Goal: Navigation & Orientation: Find specific page/section

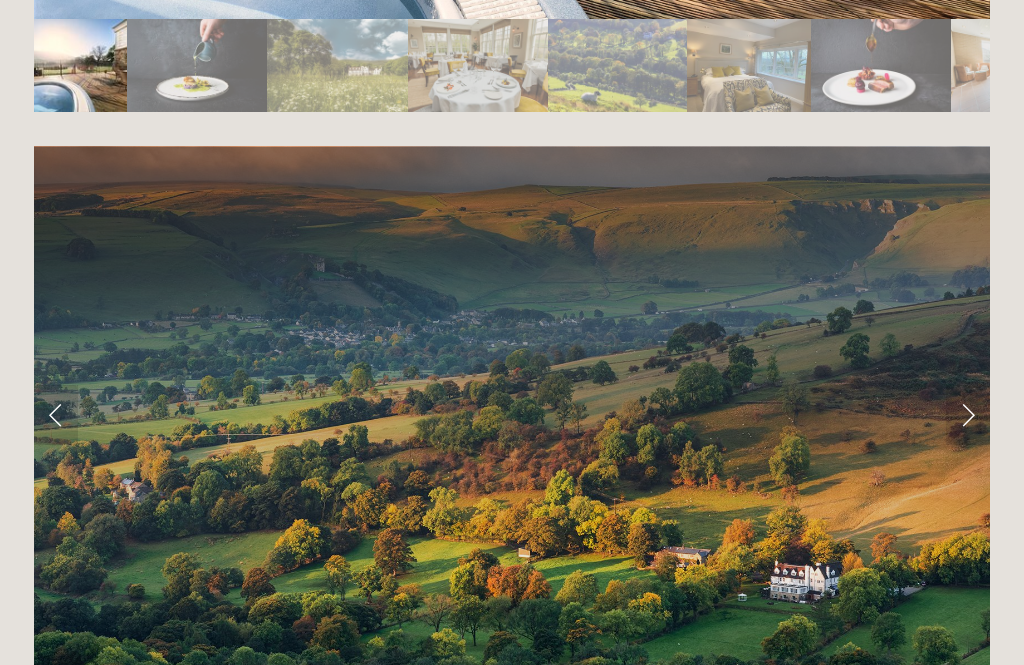
scroll to position [3870, 0]
click at [975, 385] on link "Next Slide" at bounding box center [968, 415] width 44 height 60
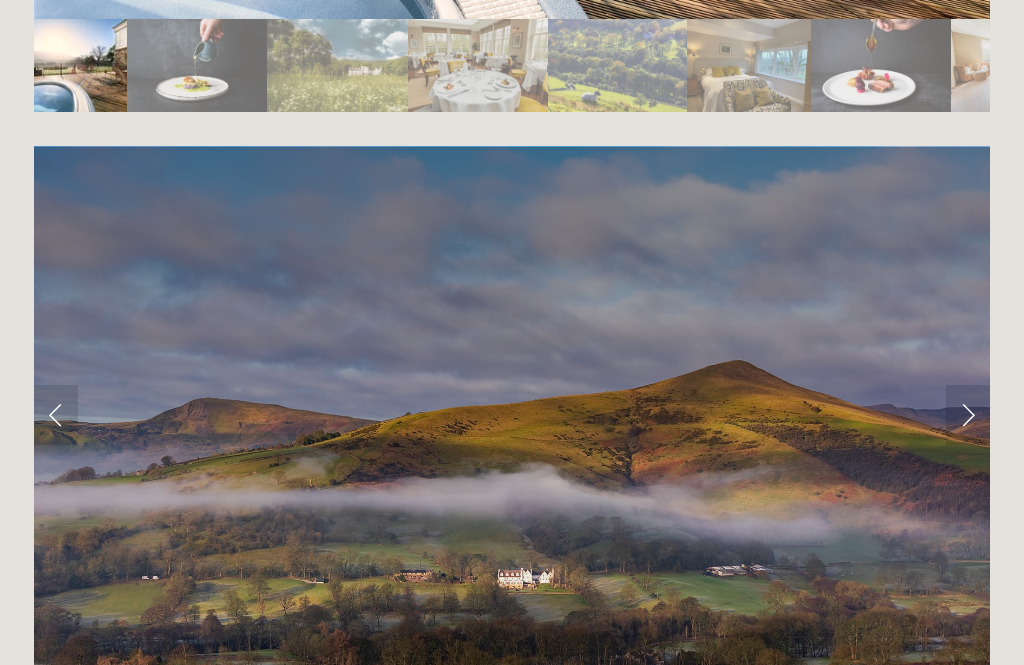
click at [976, 385] on link "Next Slide" at bounding box center [968, 415] width 44 height 60
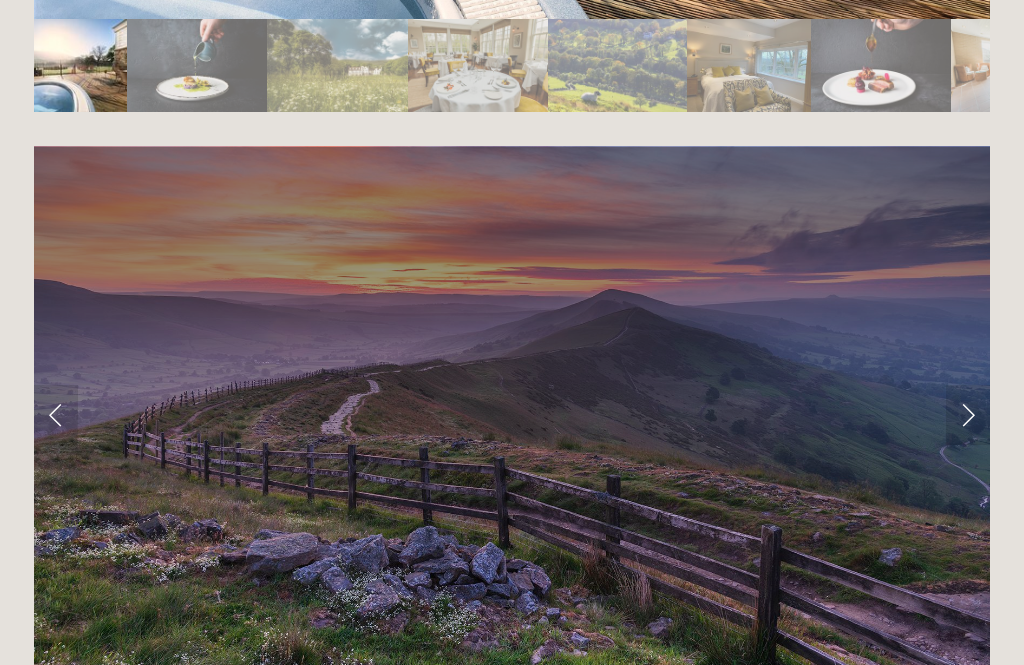
click at [950, 385] on link "Next Slide" at bounding box center [968, 415] width 44 height 60
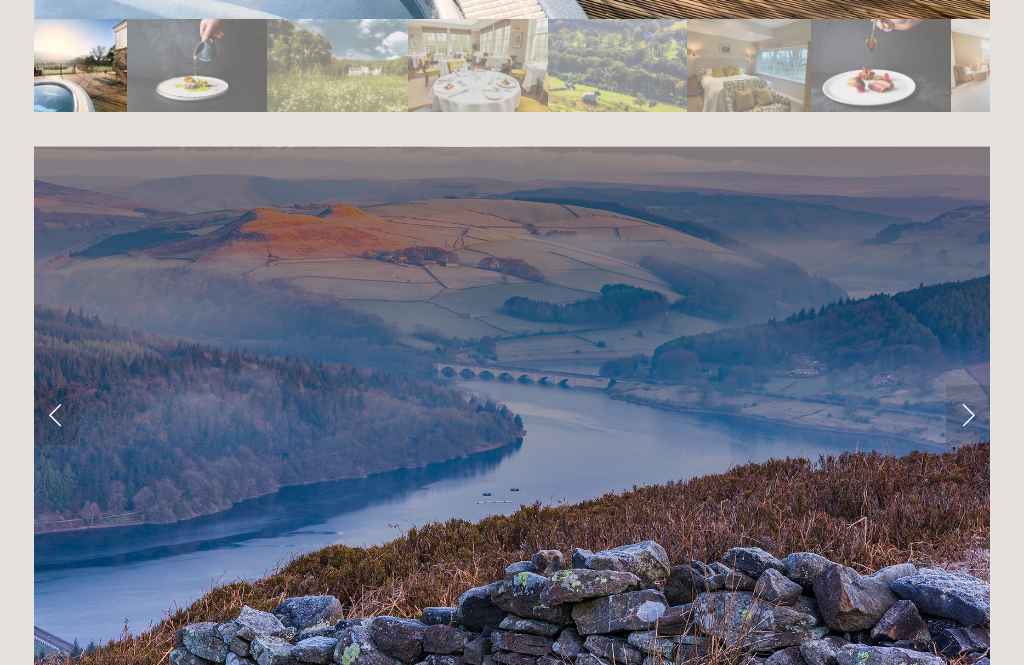
click at [964, 385] on link "Next Slide" at bounding box center [968, 415] width 44 height 60
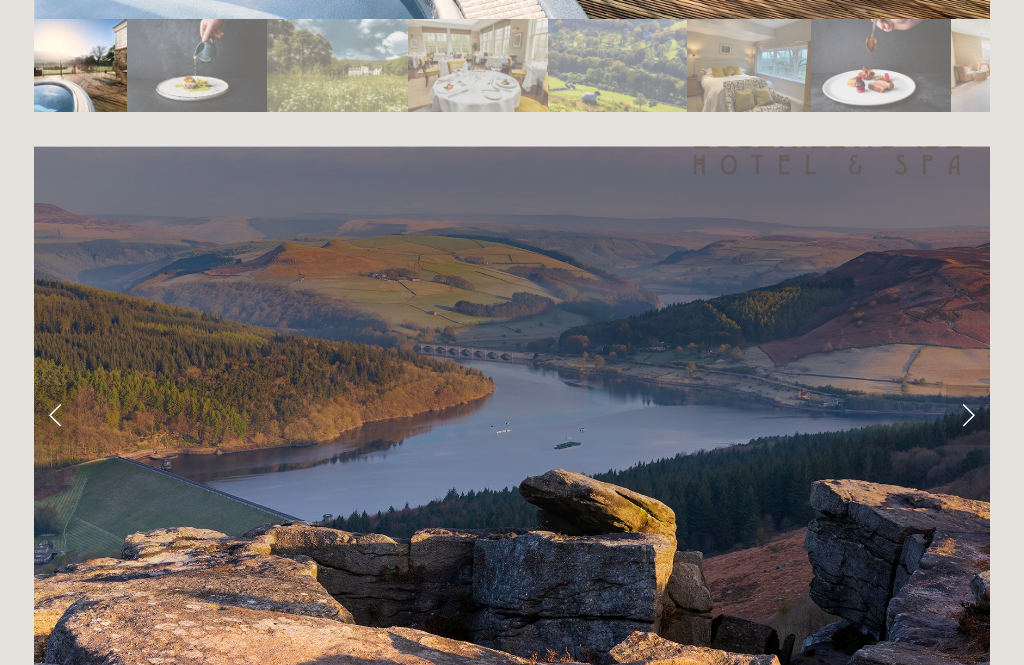
click at [957, 385] on link "Next Slide" at bounding box center [968, 415] width 44 height 60
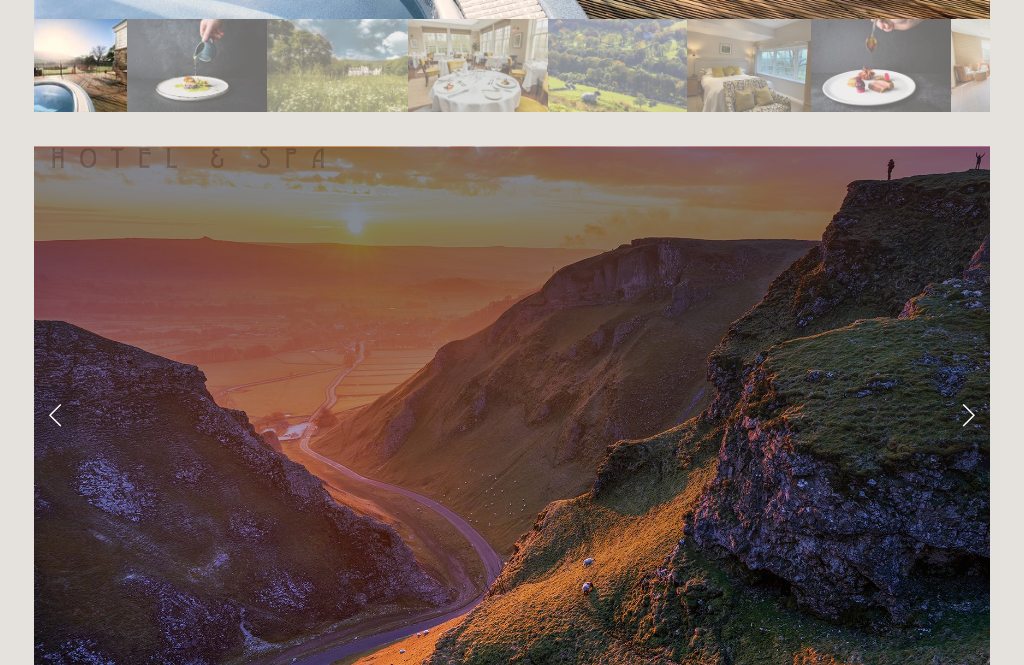
click at [956, 385] on link "Next Slide" at bounding box center [968, 415] width 44 height 60
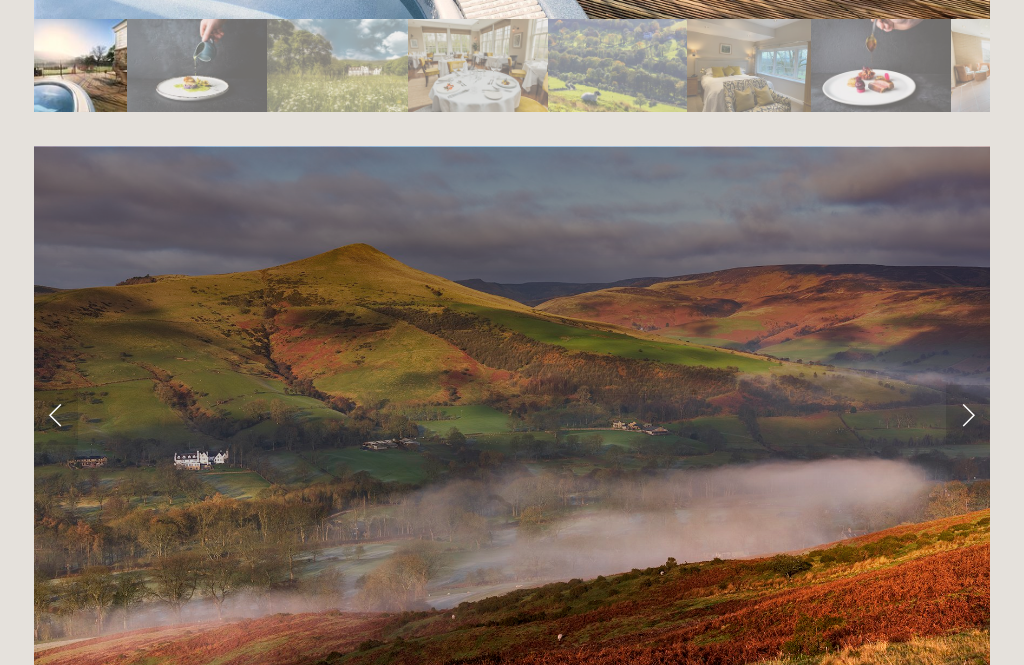
click at [954, 385] on link "Next Slide" at bounding box center [968, 415] width 44 height 60
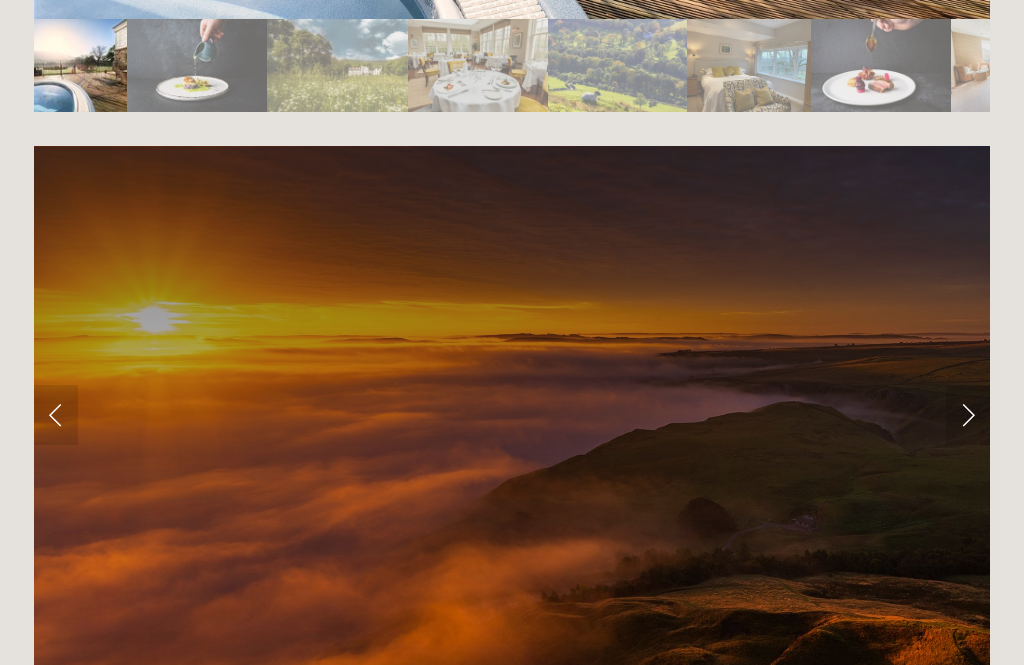
click at [951, 385] on link "Next Slide" at bounding box center [968, 415] width 44 height 60
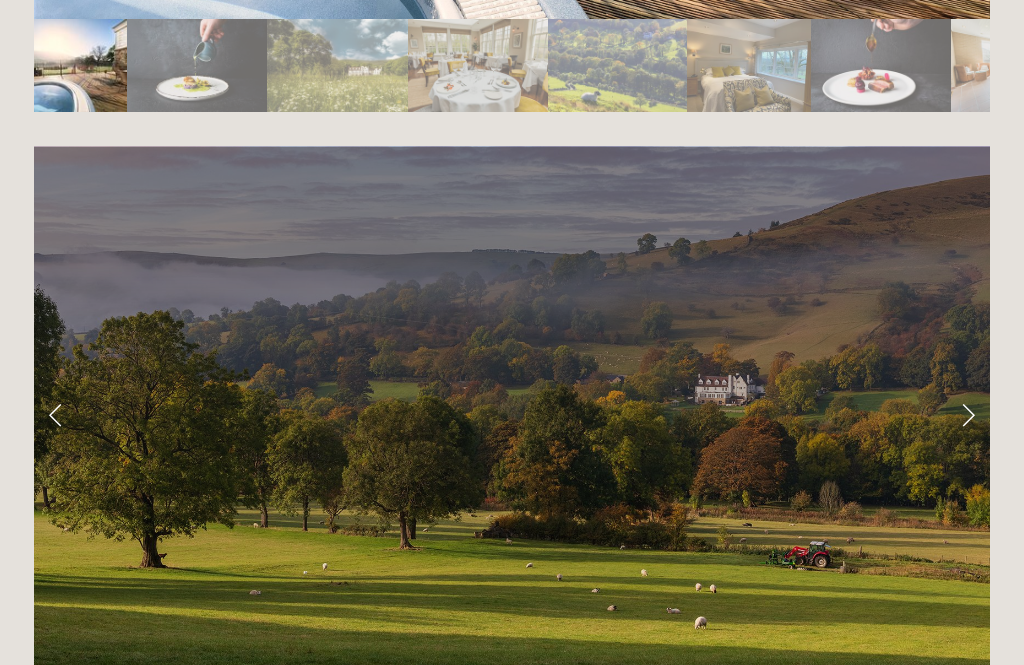
click at [956, 385] on link "Next Slide" at bounding box center [968, 415] width 44 height 60
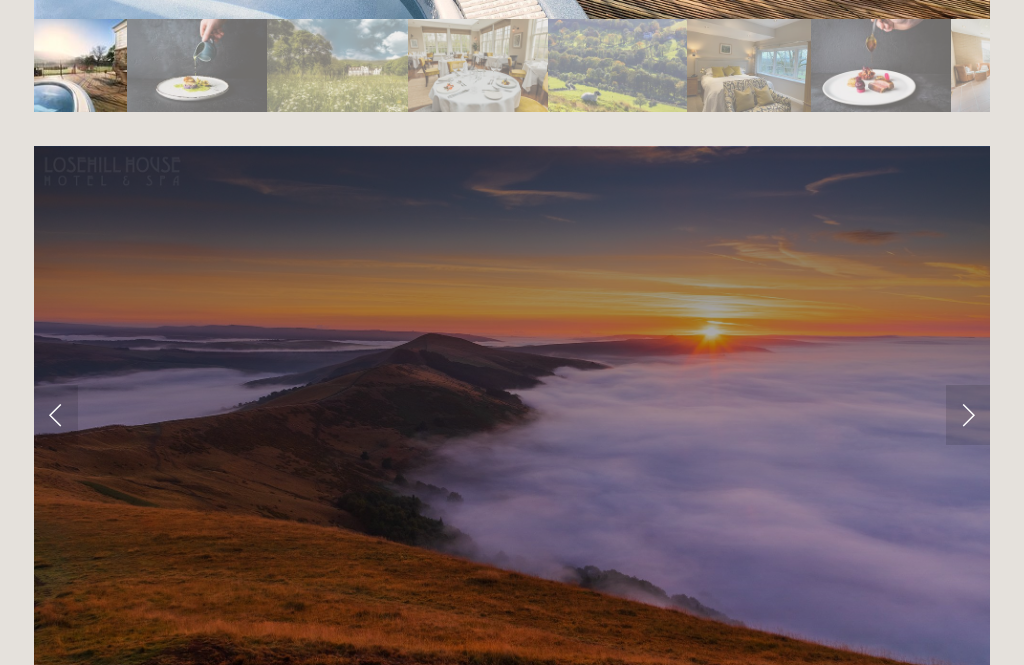
click at [954, 385] on link "Next Slide" at bounding box center [968, 415] width 44 height 60
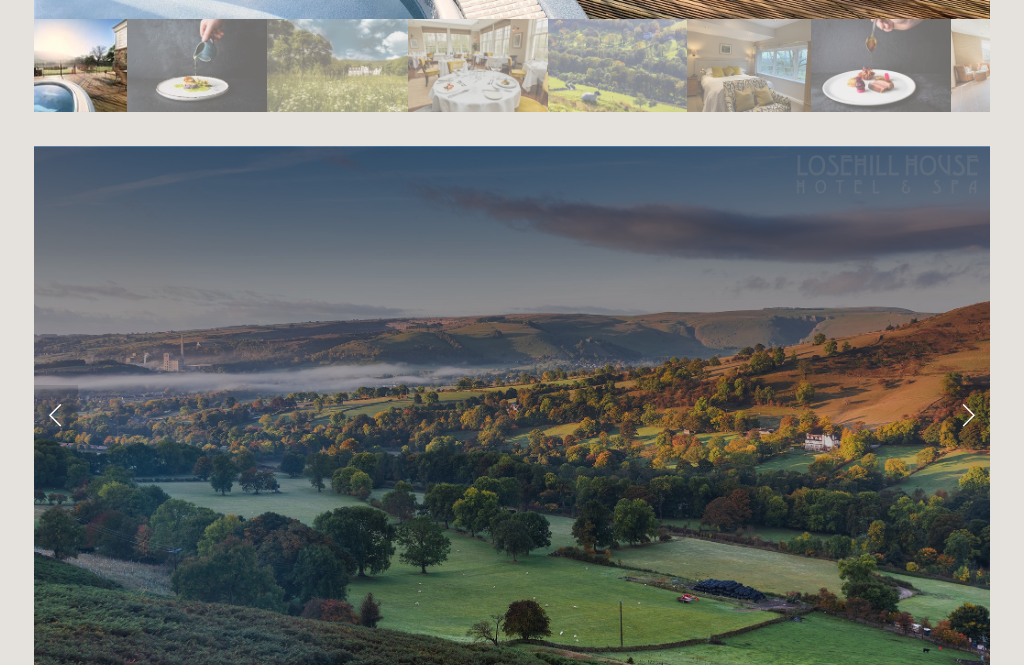
click at [961, 385] on link "Next Slide" at bounding box center [968, 415] width 44 height 60
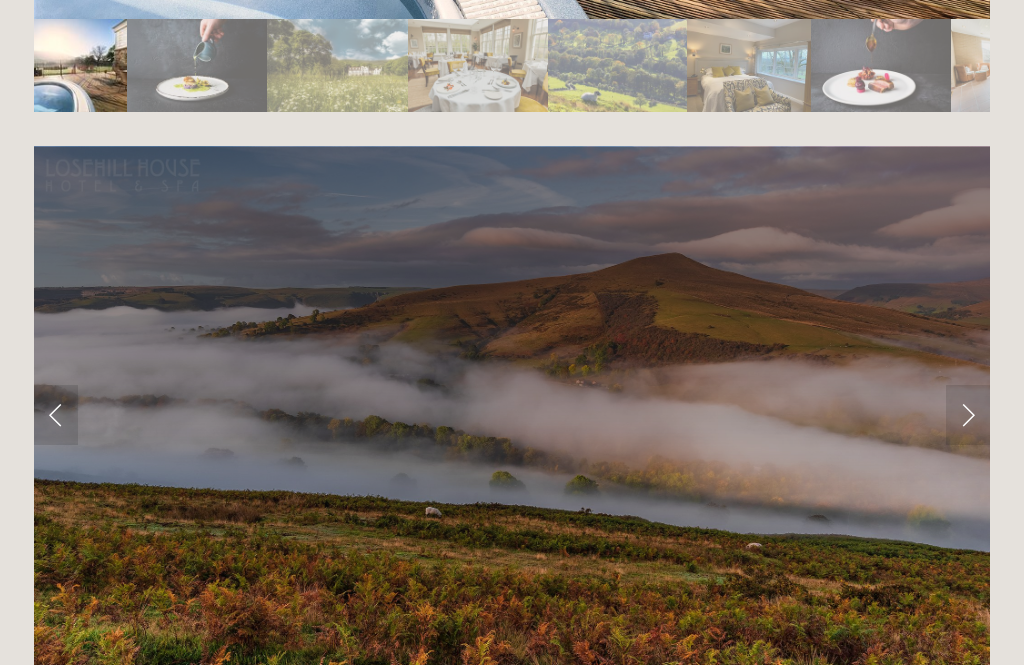
click at [957, 385] on link "Next Slide" at bounding box center [968, 415] width 44 height 60
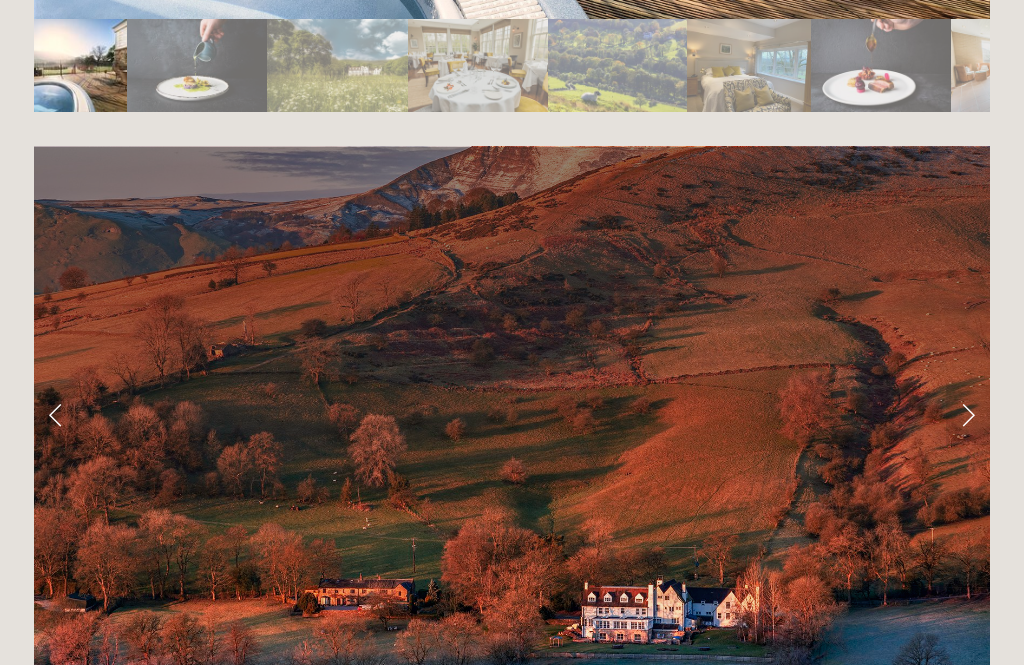
click at [958, 385] on link "Next Slide" at bounding box center [968, 415] width 44 height 60
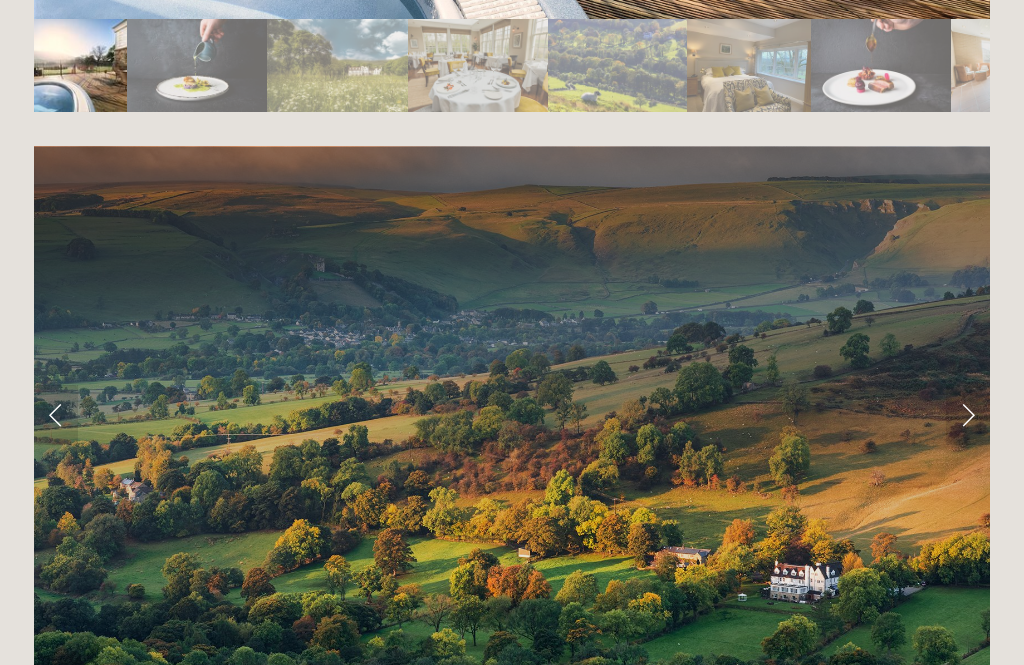
click at [958, 385] on link "Next Slide" at bounding box center [968, 415] width 44 height 60
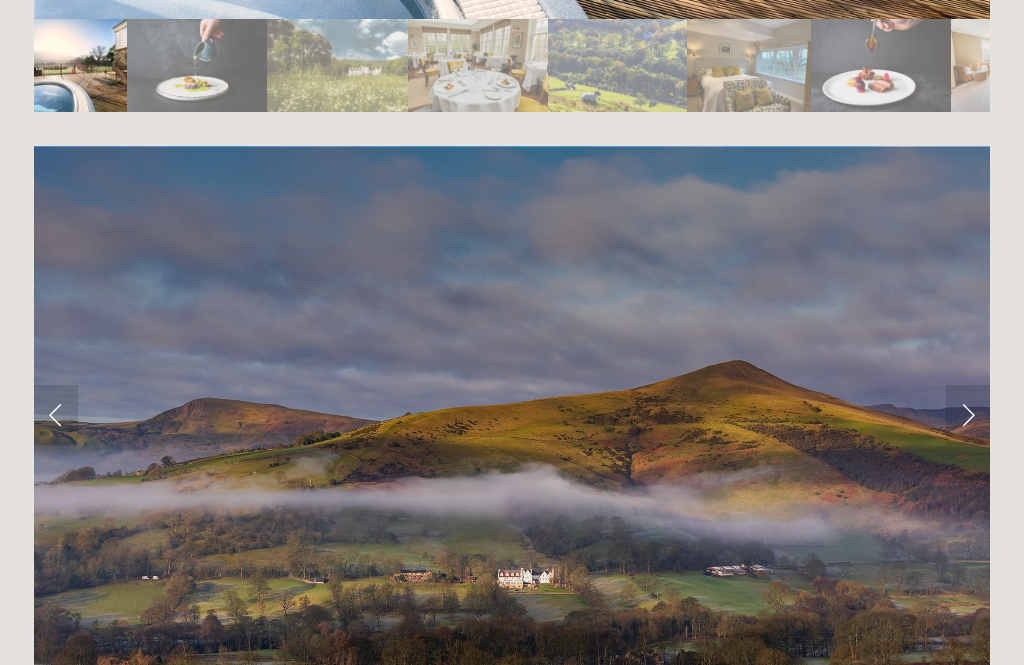
click at [960, 385] on link "Next Slide" at bounding box center [968, 415] width 44 height 60
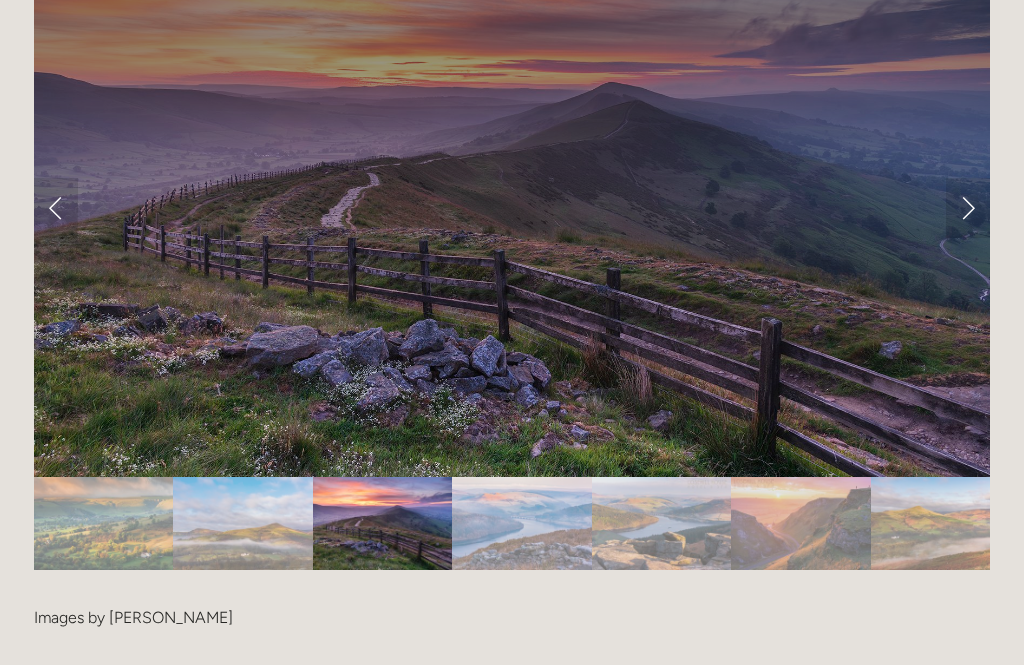
click at [483, 478] on img "Slide 4" at bounding box center [522, 524] width 140 height 93
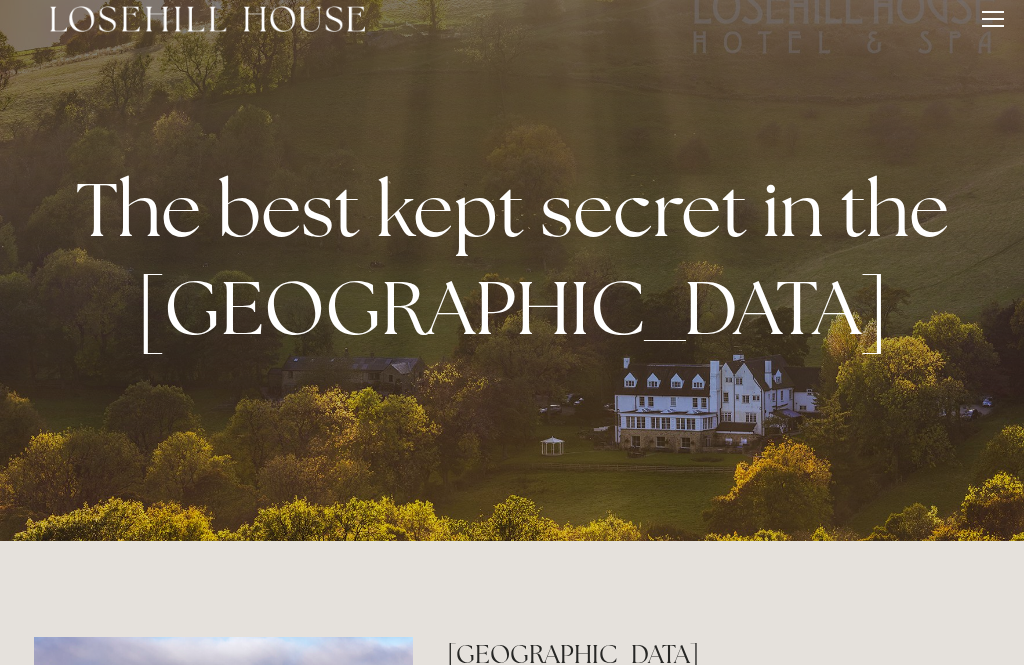
scroll to position [0, 0]
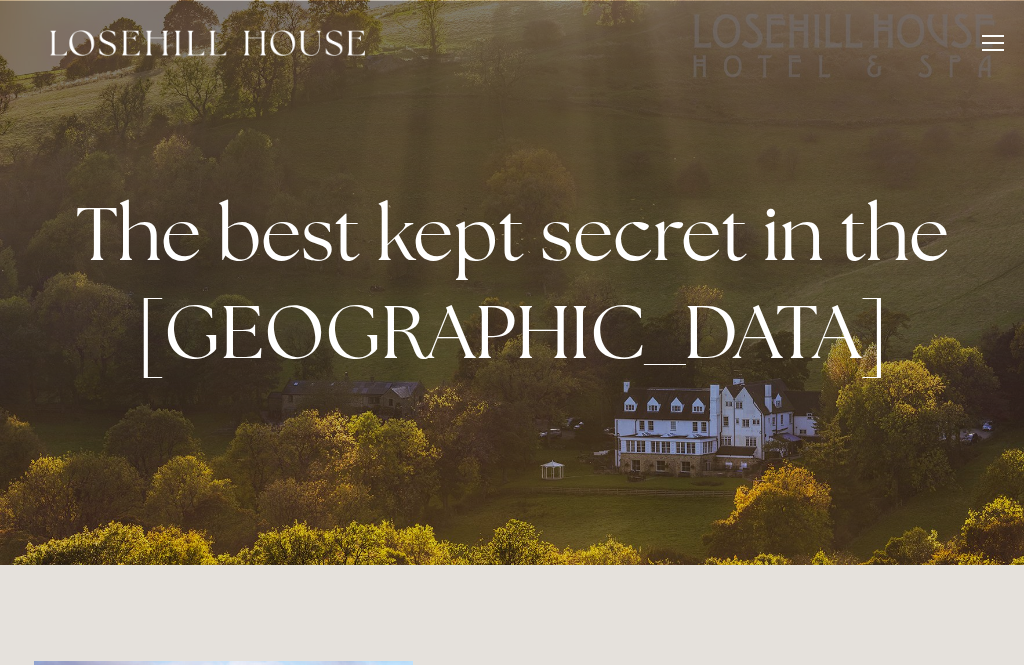
click at [997, 36] on div at bounding box center [993, 36] width 22 height 2
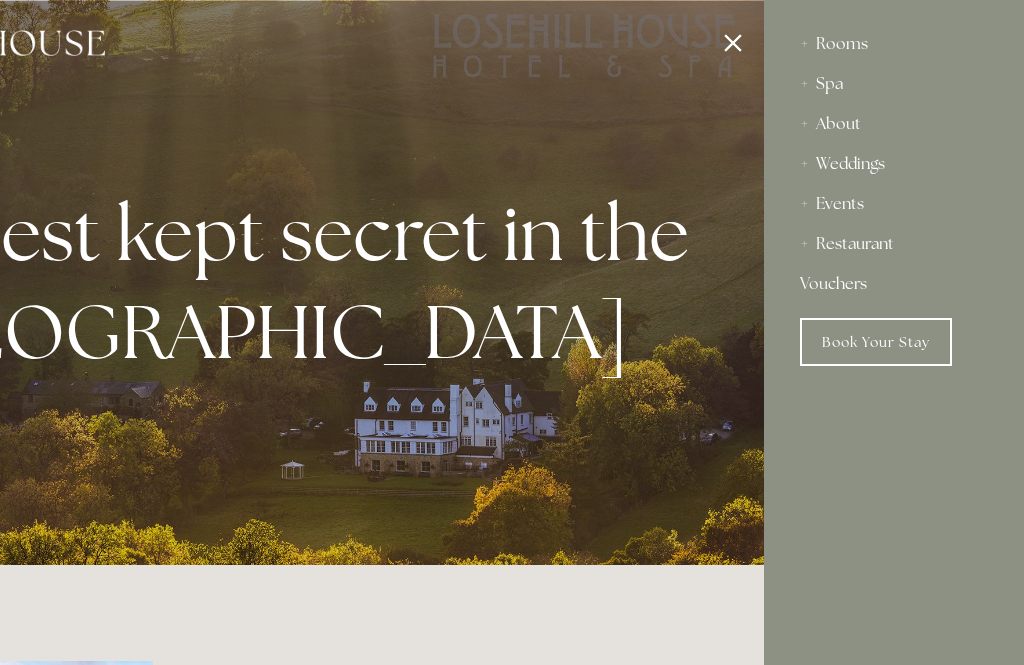
click at [836, 120] on div "About" at bounding box center [894, 124] width 188 height 40
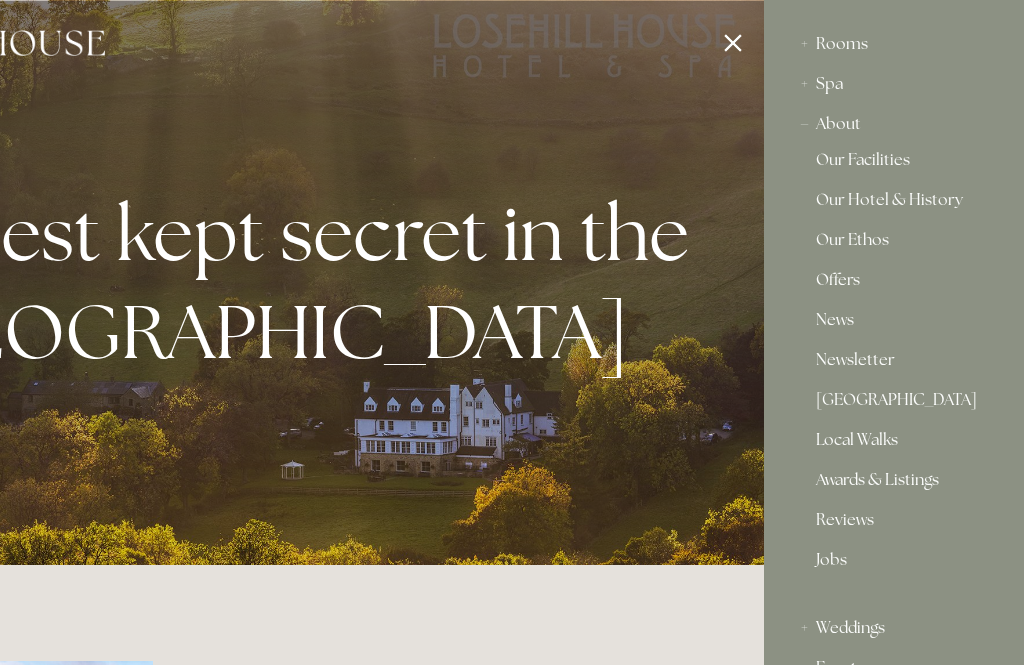
click at [823, 27] on div "Rooms" at bounding box center [894, 44] width 188 height 40
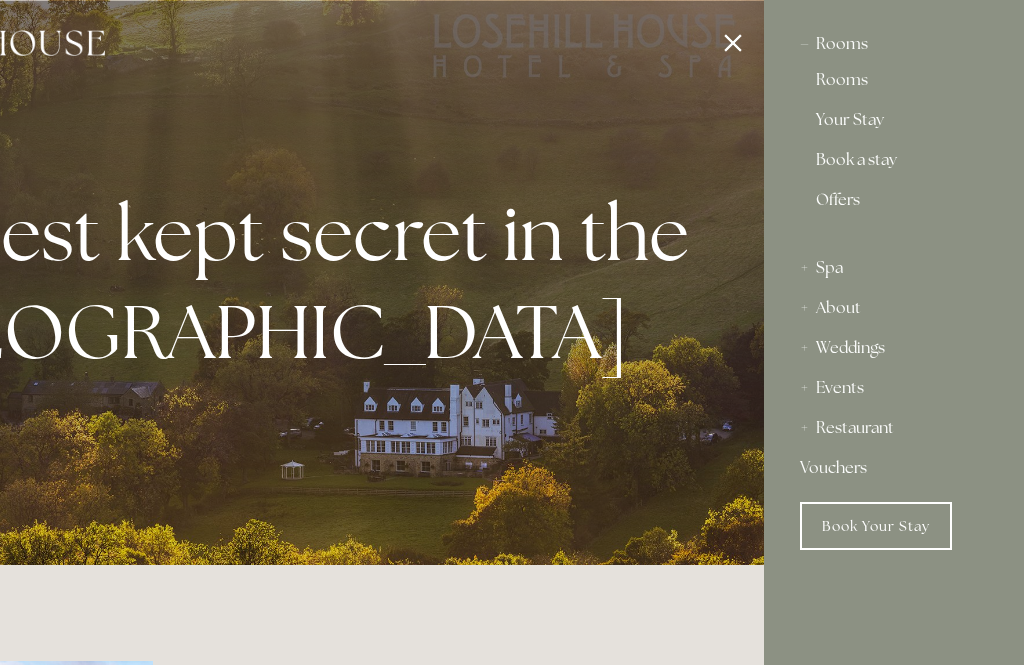
click at [840, 49] on div "Rooms" at bounding box center [894, 44] width 188 height 40
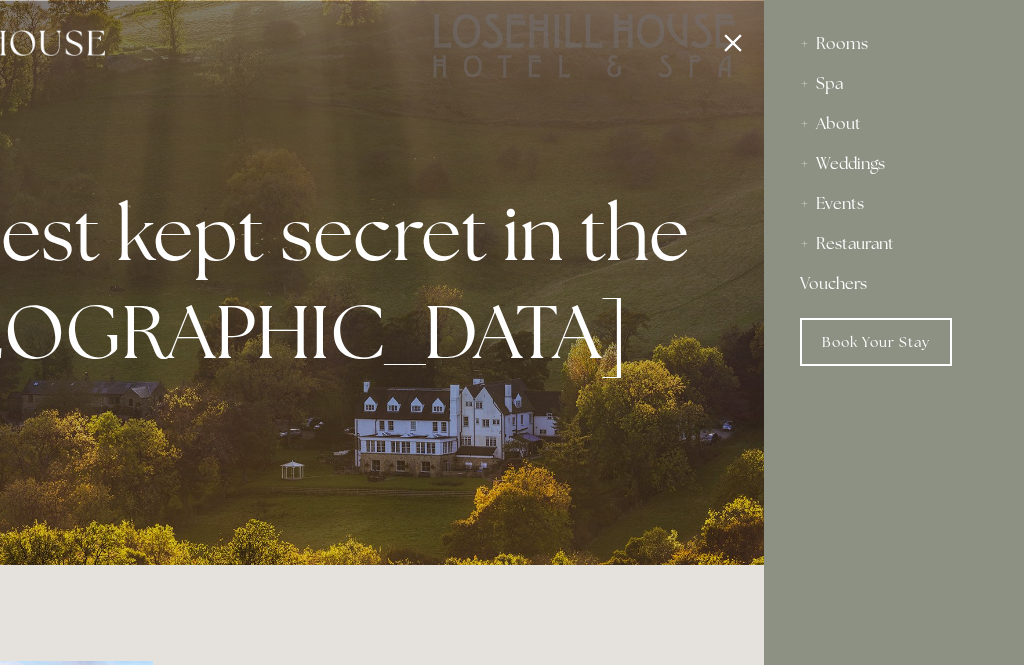
click at [846, 40] on div "Rooms" at bounding box center [894, 44] width 188 height 40
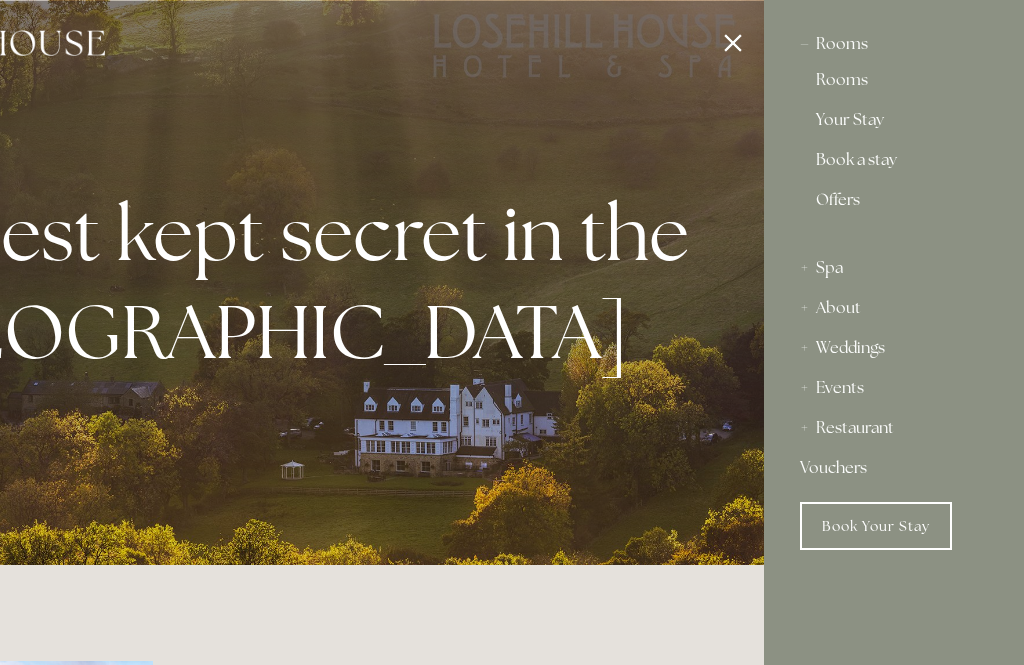
click at [739, 44] on div at bounding box center [252, 332] width 1024 height 665
